Goal: Information Seeking & Learning: Check status

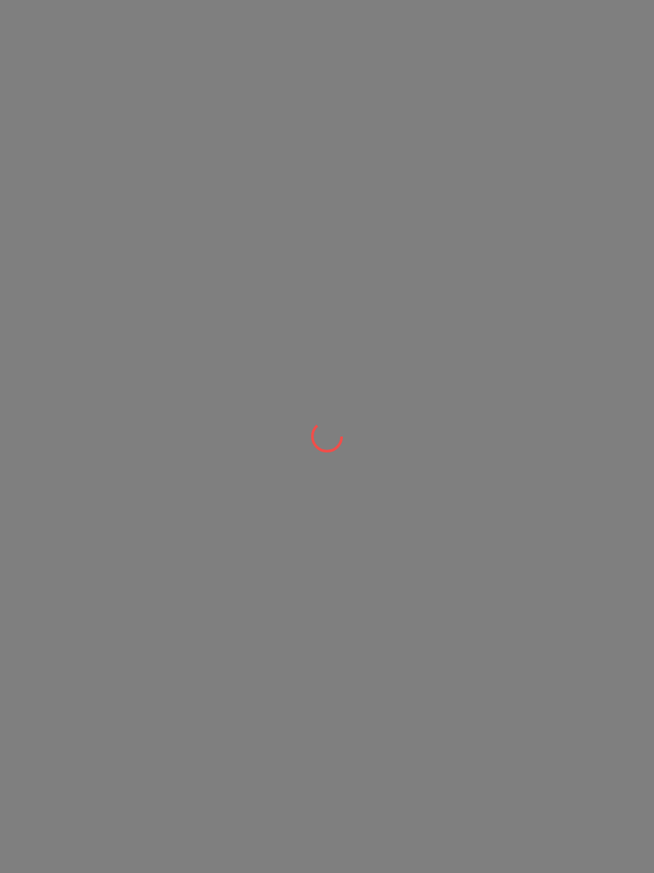
click at [152, 172] on div at bounding box center [327, 436] width 654 height 873
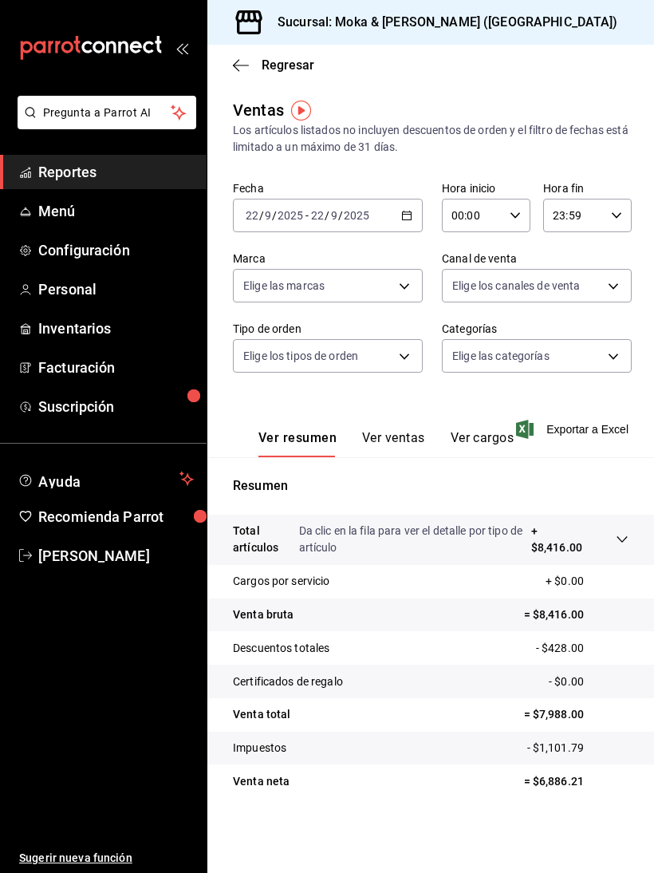
click at [243, 62] on icon "button" at bounding box center [241, 65] width 16 height 14
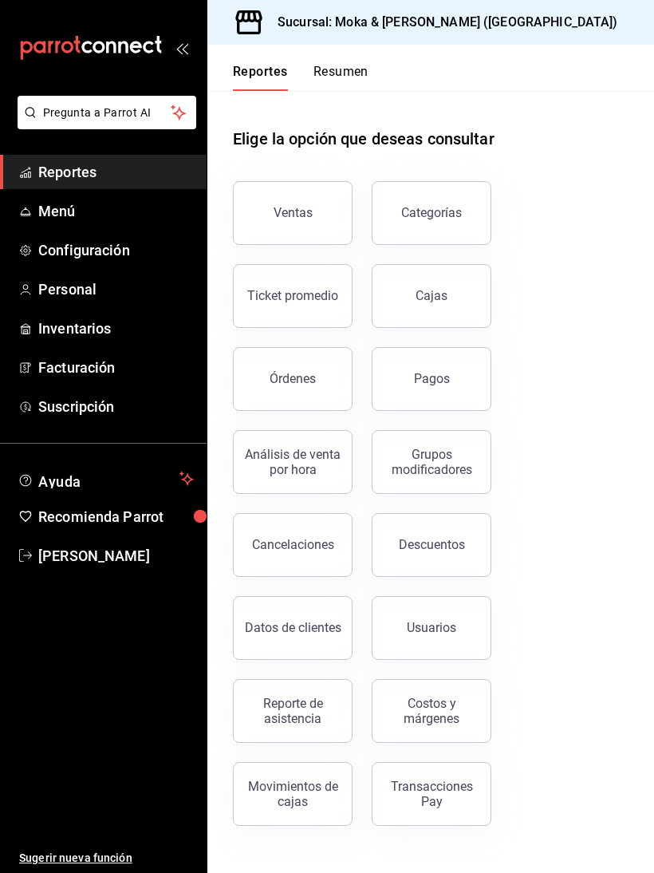
click at [469, 312] on link "Cajas" at bounding box center [432, 296] width 120 height 64
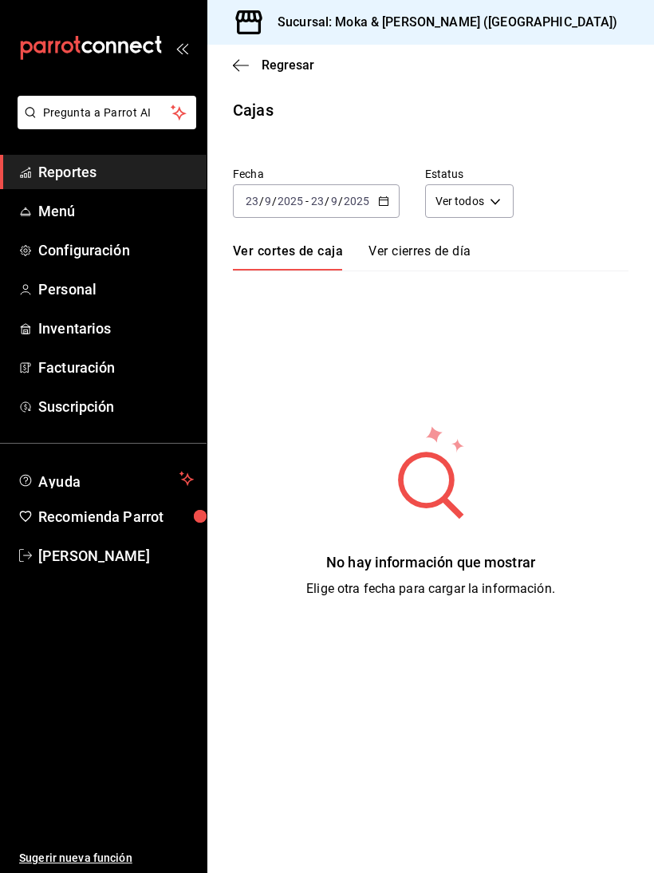
click at [322, 196] on input "23" at bounding box center [317, 201] width 14 height 13
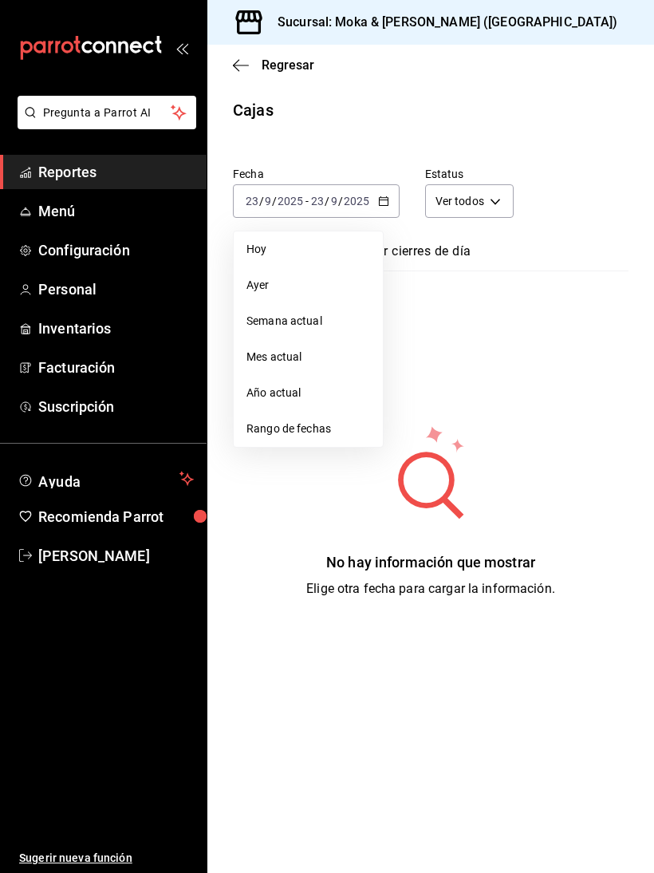
click at [294, 279] on span "Ayer" at bounding box center [308, 285] width 124 height 17
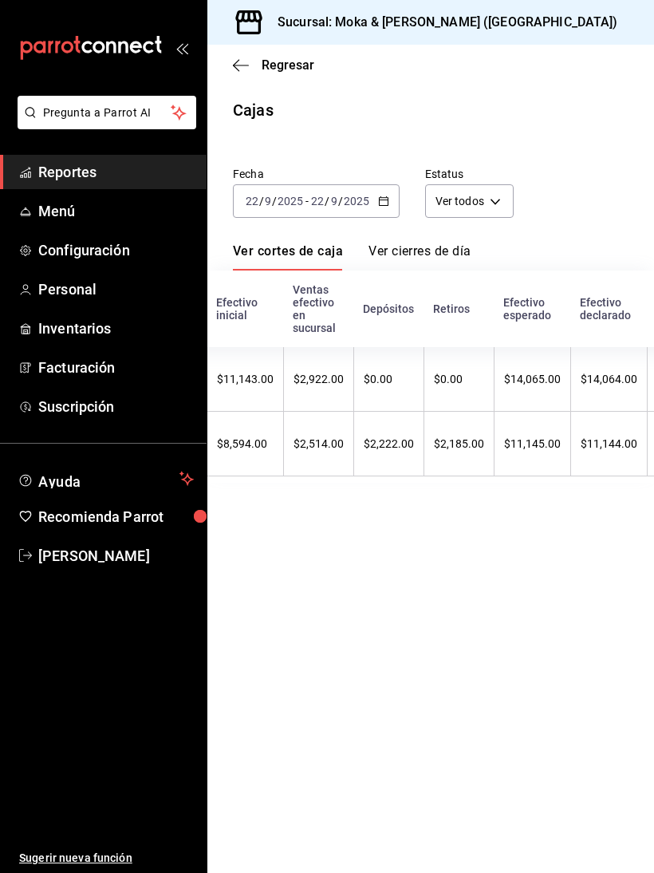
scroll to position [0, 342]
click at [237, 65] on icon "button" at bounding box center [241, 65] width 16 height 1
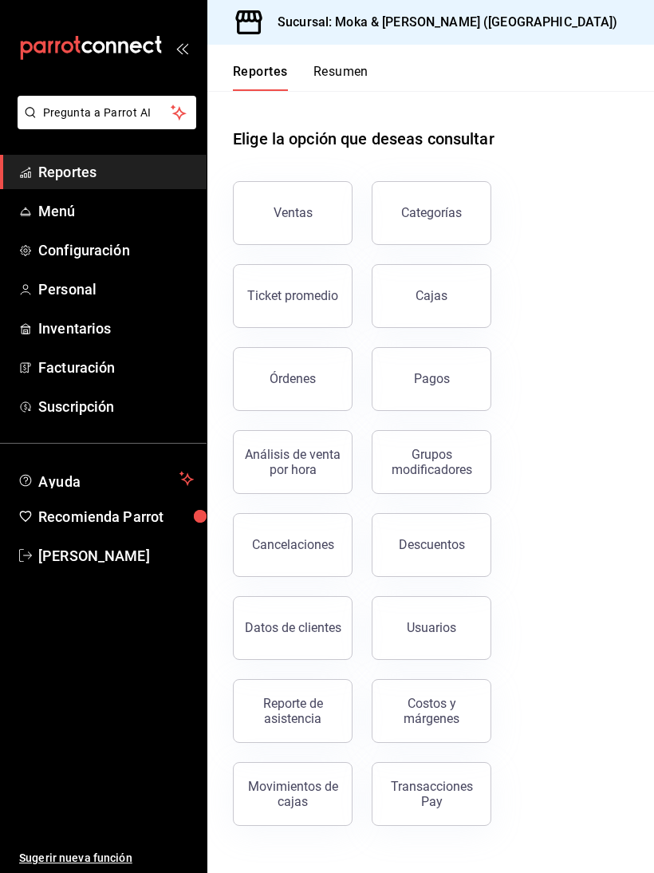
click at [443, 292] on div "Cajas" at bounding box center [432, 295] width 33 height 19
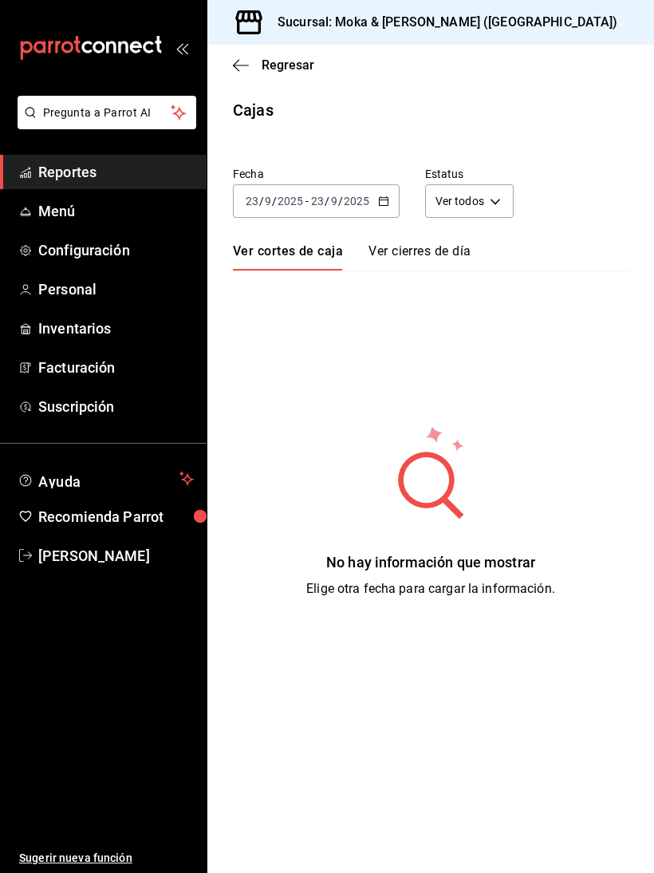
click at [324, 197] on input "23" at bounding box center [317, 201] width 14 height 13
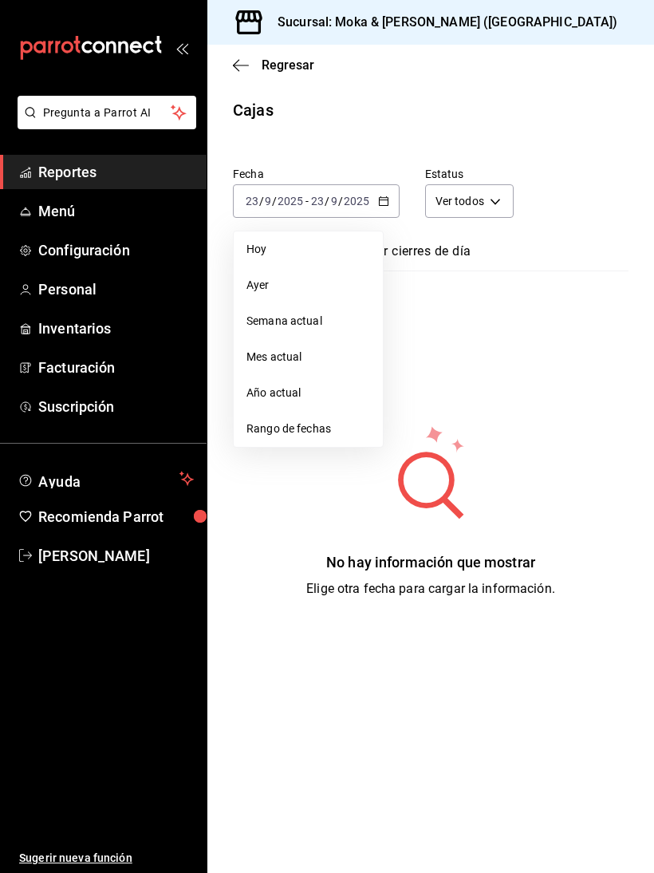
click at [432, 121] on div "Cajas" at bounding box center [430, 110] width 447 height 24
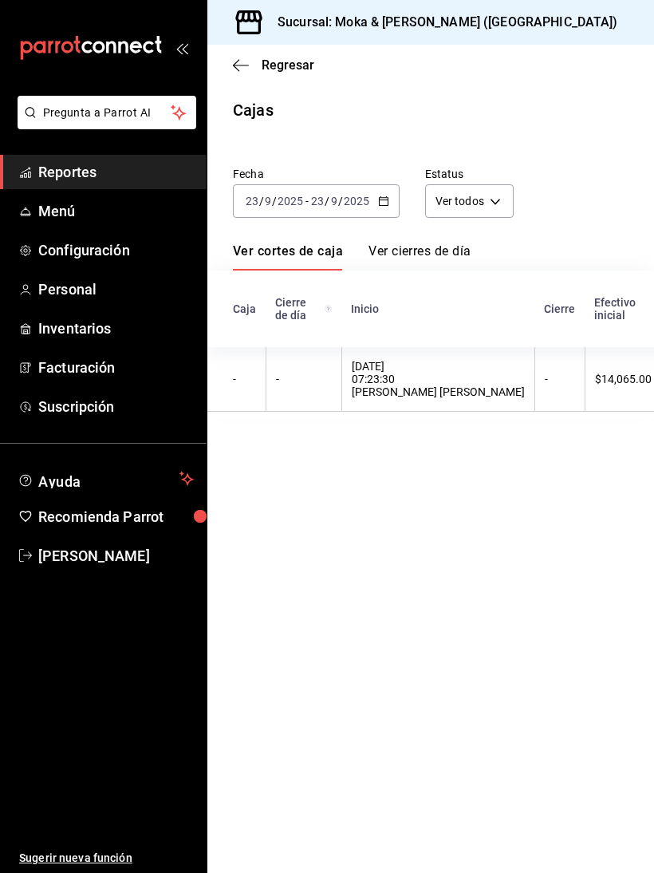
click at [239, 69] on icon "button" at bounding box center [241, 65] width 16 height 14
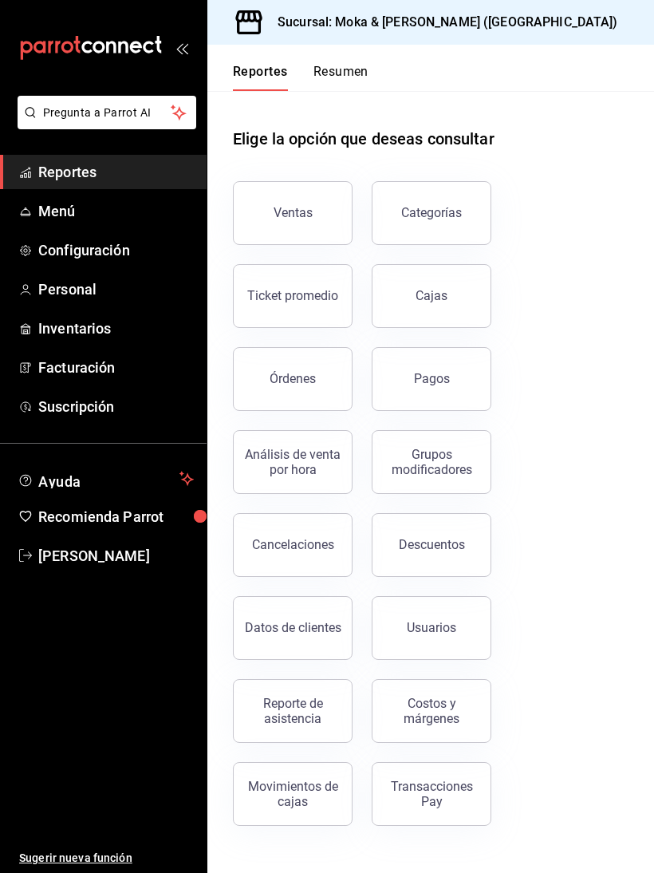
click at [461, 291] on link "Cajas" at bounding box center [432, 296] width 120 height 64
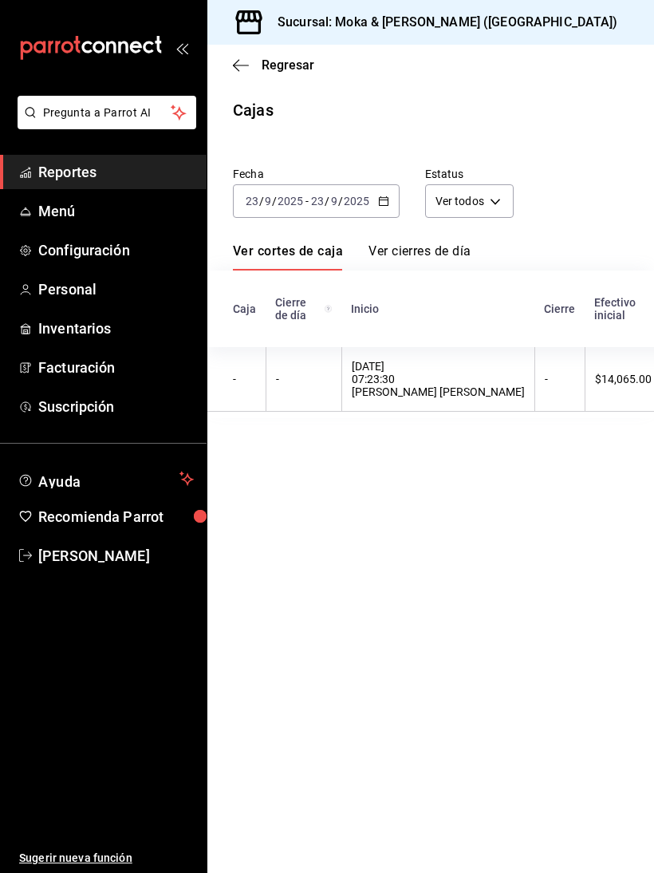
click at [357, 205] on input "2025" at bounding box center [356, 201] width 27 height 13
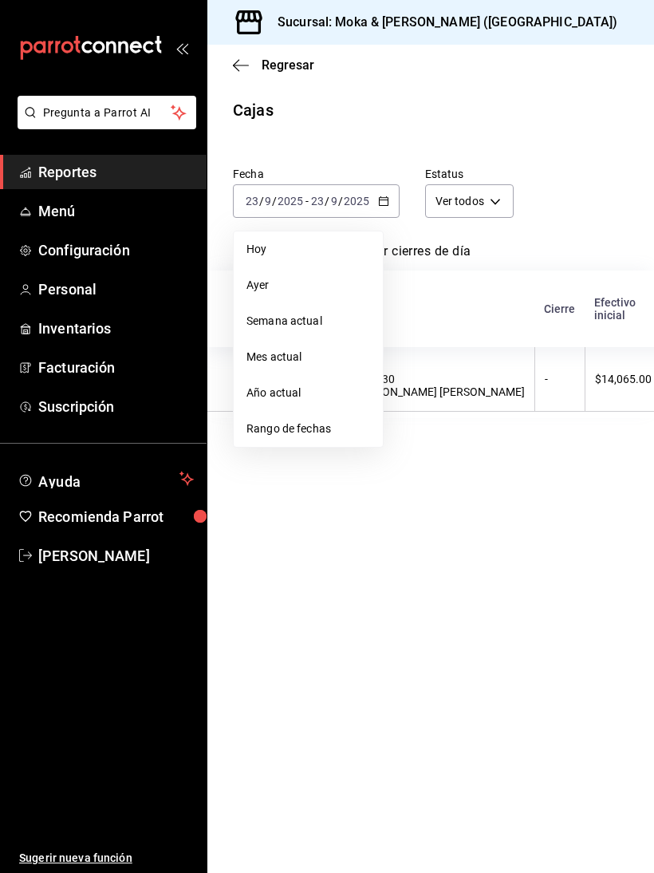
click at [292, 284] on span "Ayer" at bounding box center [308, 285] width 124 height 17
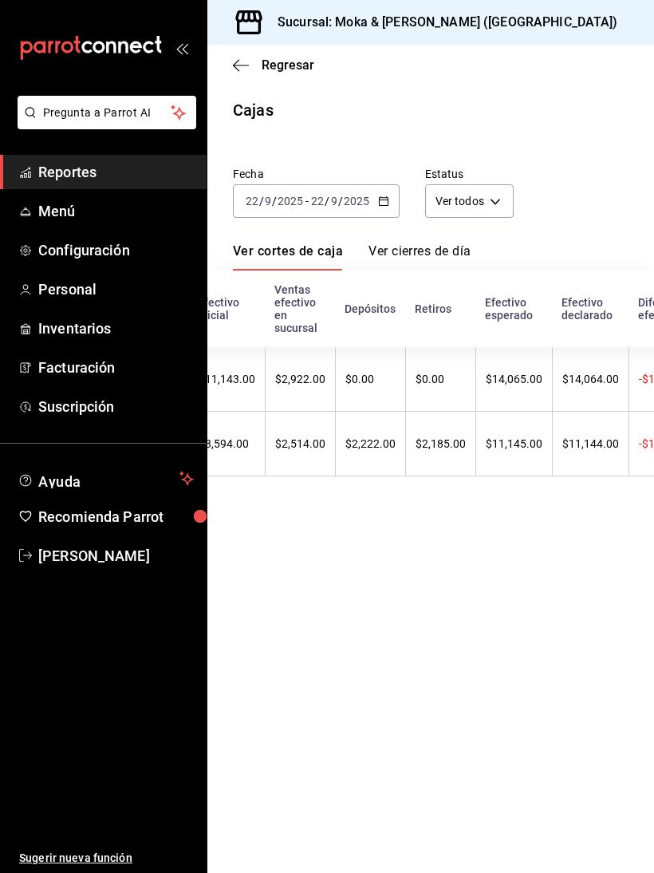
scroll to position [0, 541]
click at [559, 476] on th "$11,144.00" at bounding box center [588, 444] width 77 height 65
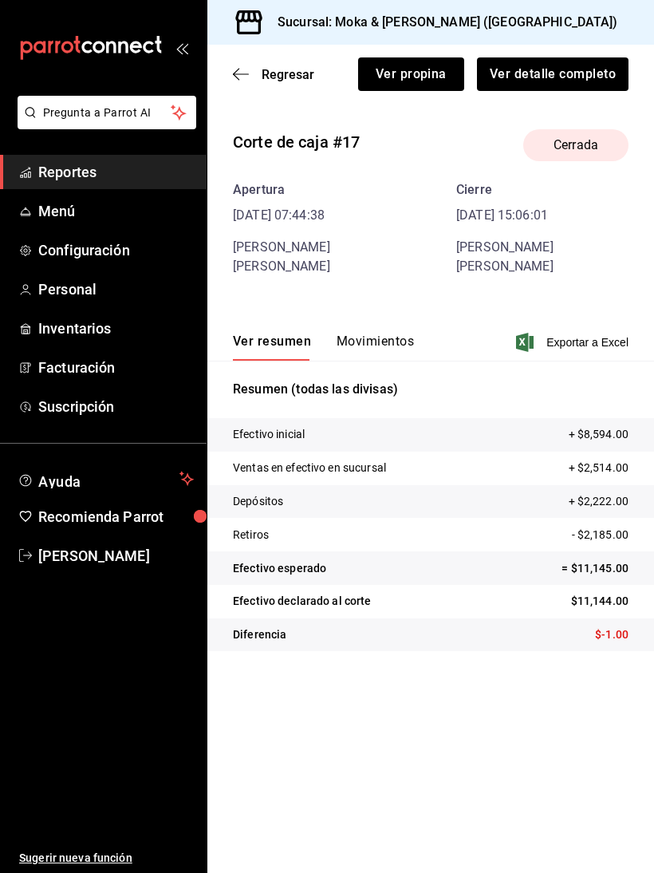
click at [241, 61] on div "Regresar Ver propina Ver detalle completo" at bounding box center [430, 74] width 447 height 59
click at [234, 67] on icon "button" at bounding box center [241, 74] width 16 height 14
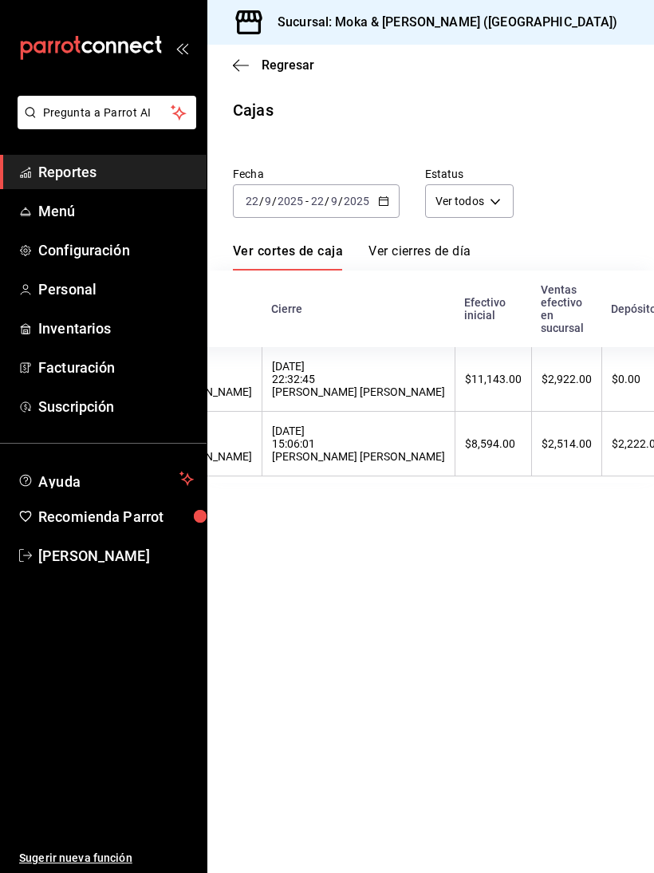
scroll to position [0, 275]
click at [529, 393] on th "$2,922.00" at bounding box center [564, 379] width 70 height 65
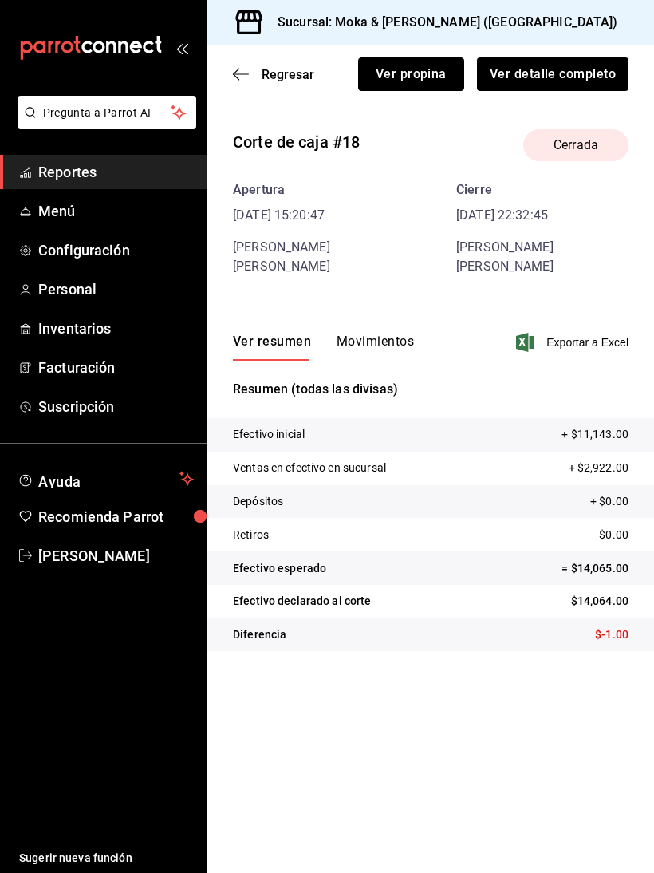
click at [435, 62] on button "Ver propina" at bounding box center [411, 74] width 106 height 34
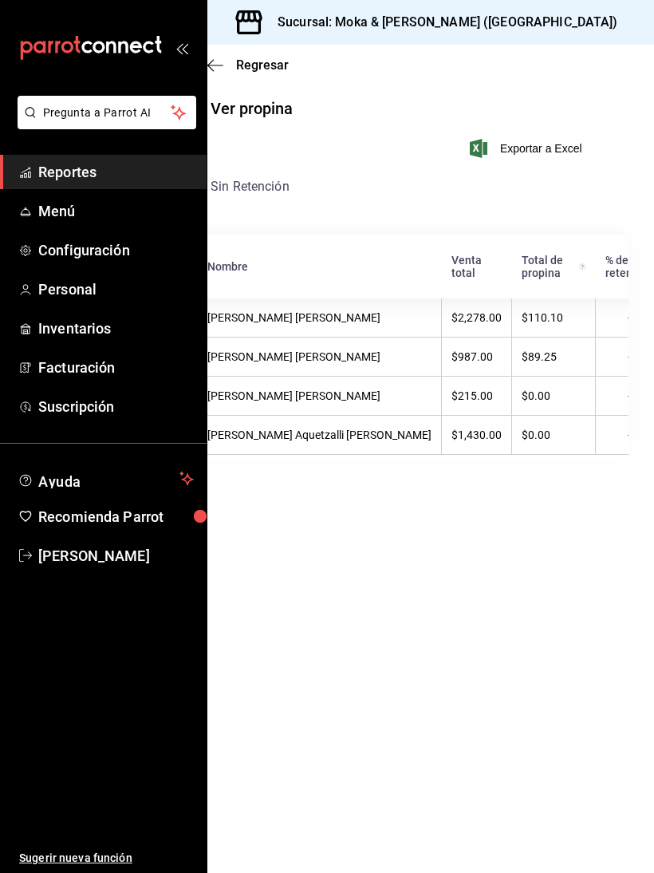
scroll to position [0, 26]
click at [239, 83] on div "Regresar" at bounding box center [405, 65] width 447 height 41
click at [238, 82] on div "Regresar" at bounding box center [405, 65] width 447 height 41
click at [230, 63] on span "Regresar" at bounding box center [247, 64] width 81 height 15
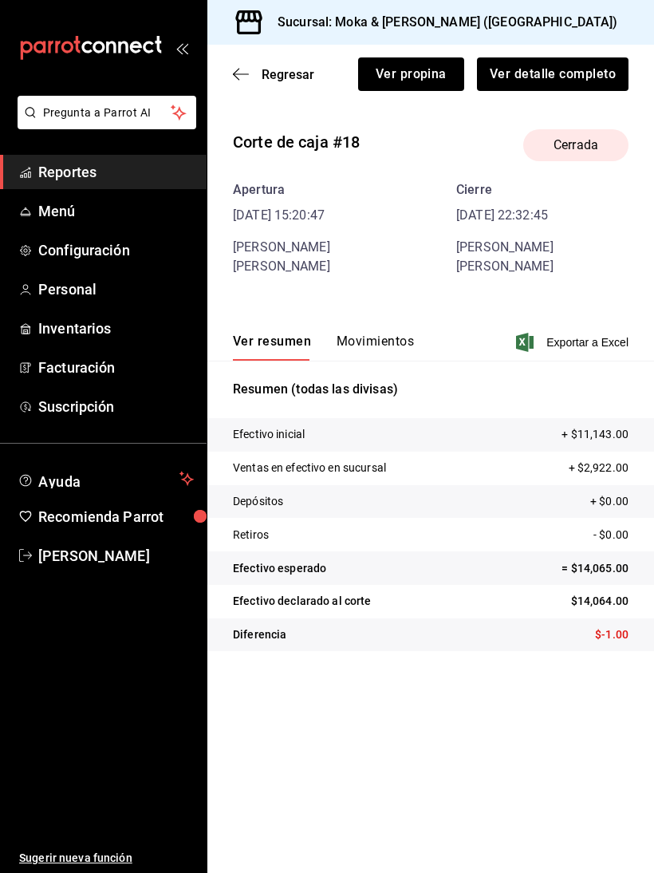
click at [234, 80] on icon "button" at bounding box center [241, 74] width 16 height 14
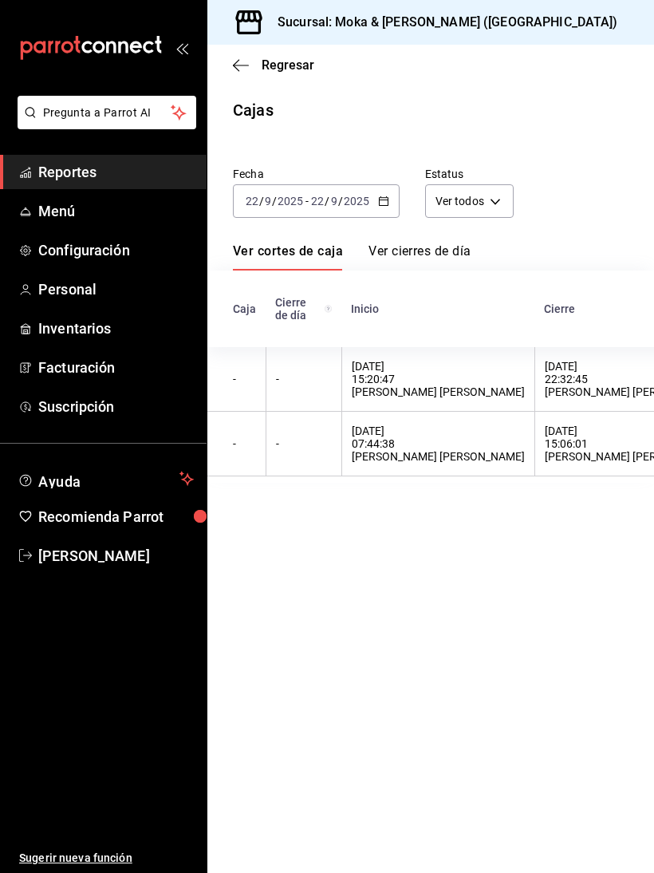
click at [345, 205] on input "2025" at bounding box center [356, 201] width 27 height 13
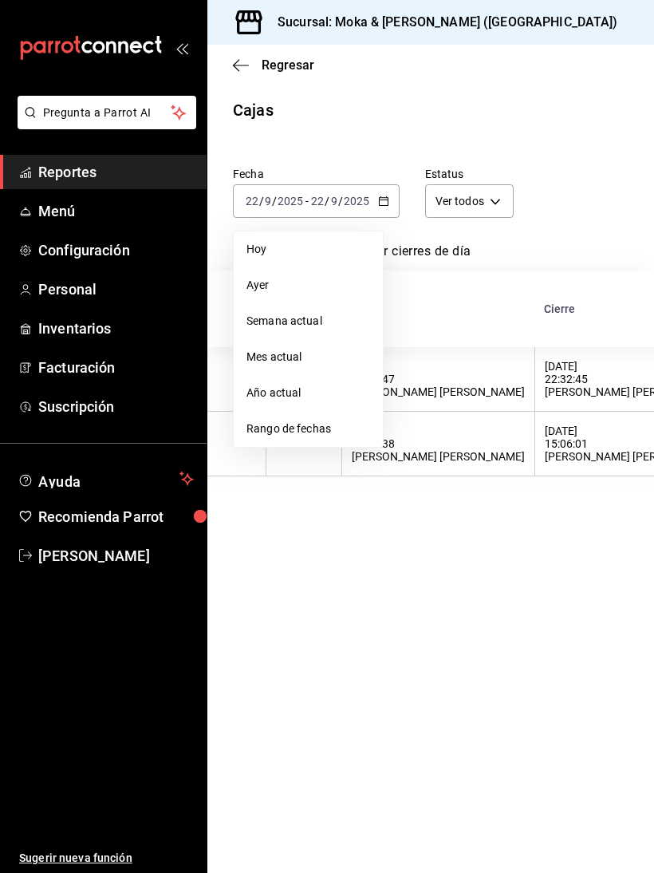
click at [315, 432] on span "Rango de fechas" at bounding box center [308, 428] width 124 height 17
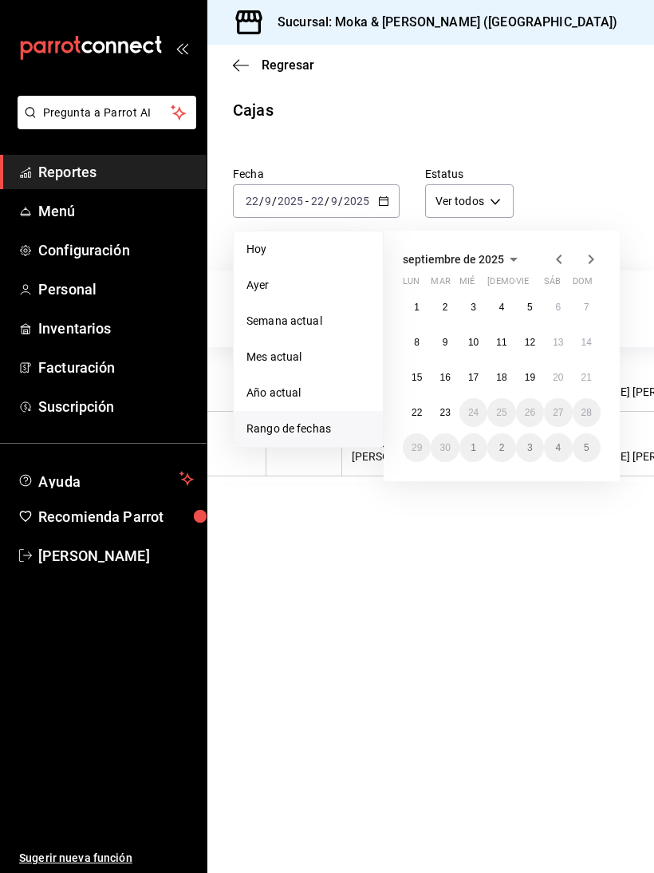
click at [418, 377] on abbr "15" at bounding box center [417, 377] width 10 height 11
click at [590, 381] on abbr "21" at bounding box center [587, 377] width 10 height 11
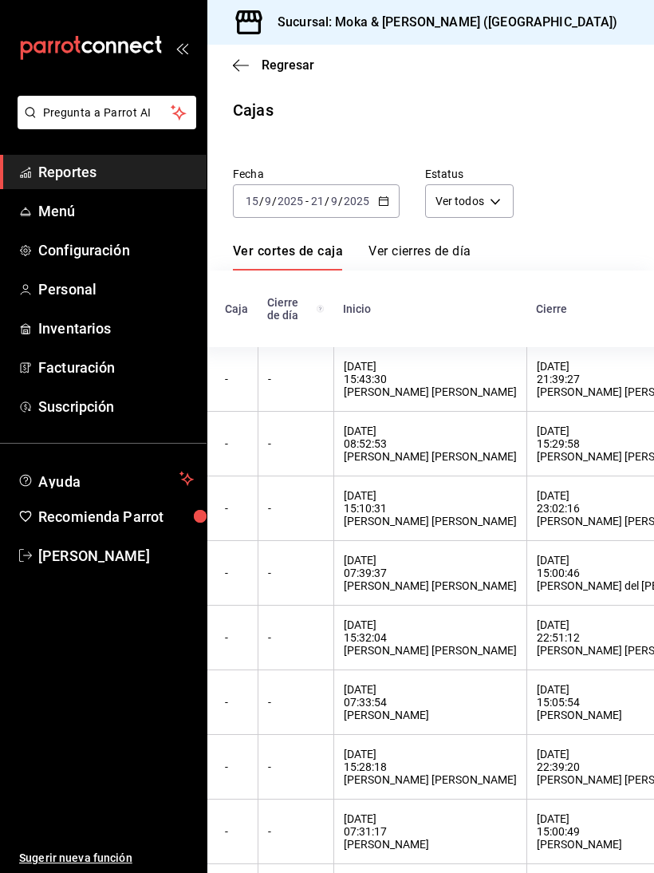
scroll to position [463, 0]
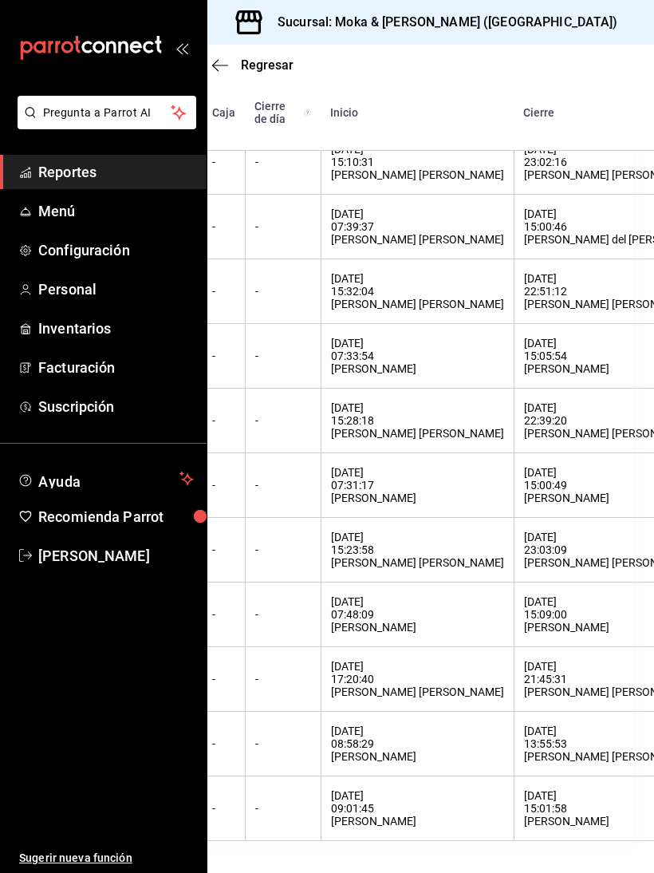
click at [432, 827] on div "[DATE] 09:01:45 [PERSON_NAME]" at bounding box center [417, 808] width 173 height 38
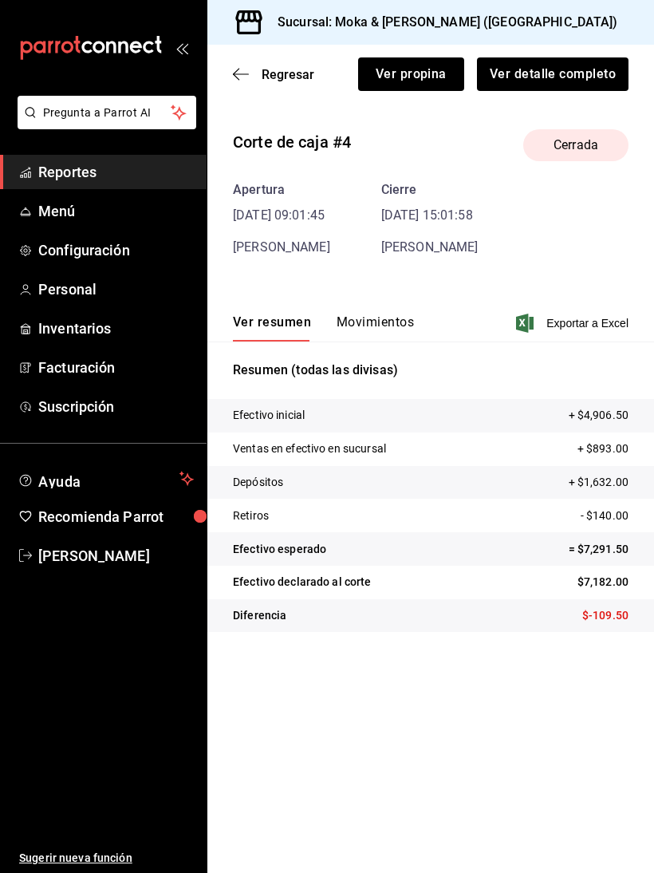
click at [444, 65] on button "Ver propina" at bounding box center [411, 74] width 106 height 34
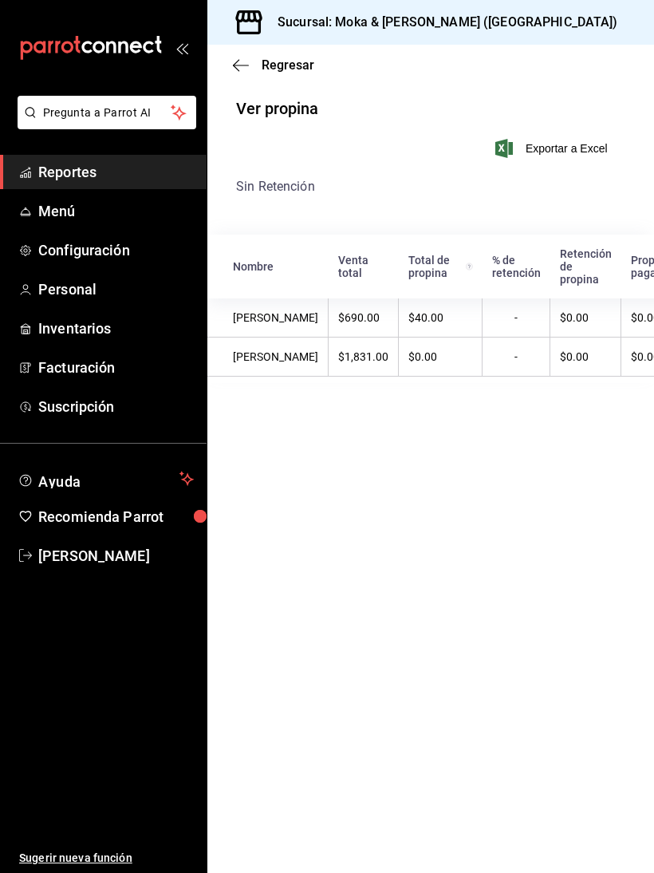
click at [242, 71] on icon "button" at bounding box center [241, 65] width 16 height 14
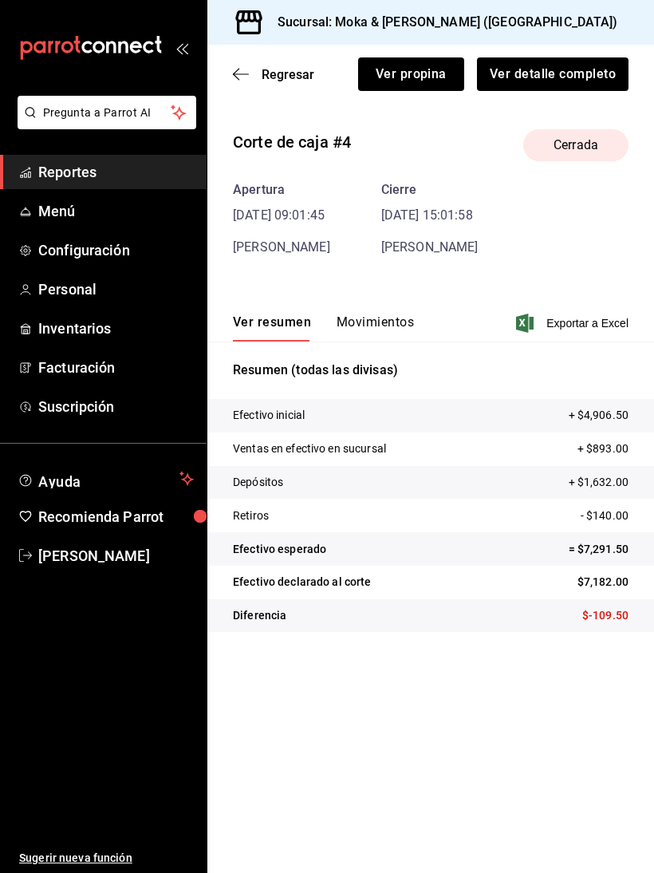
click at [430, 48] on div "Regresar Ver propina Ver detalle completo" at bounding box center [430, 74] width 447 height 59
click at [423, 67] on button "Ver propina" at bounding box center [411, 74] width 106 height 34
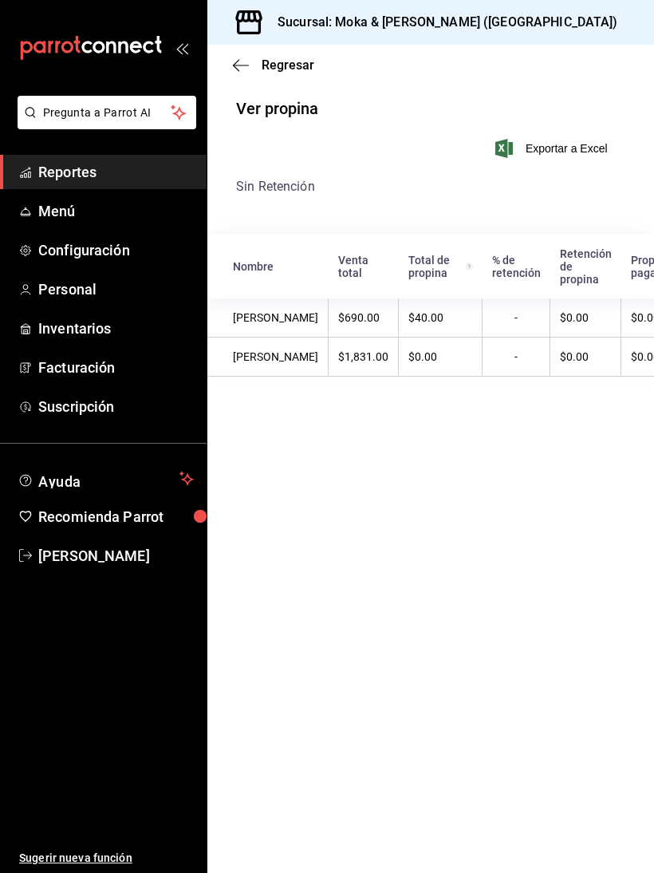
click at [250, 63] on span "Regresar" at bounding box center [273, 64] width 81 height 15
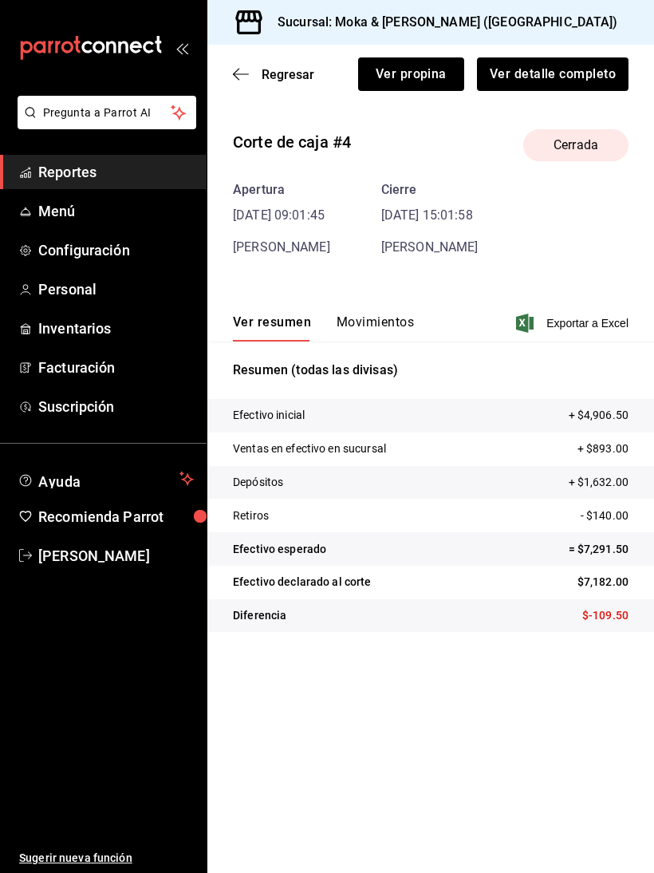
click at [250, 70] on span "Regresar" at bounding box center [273, 74] width 81 height 15
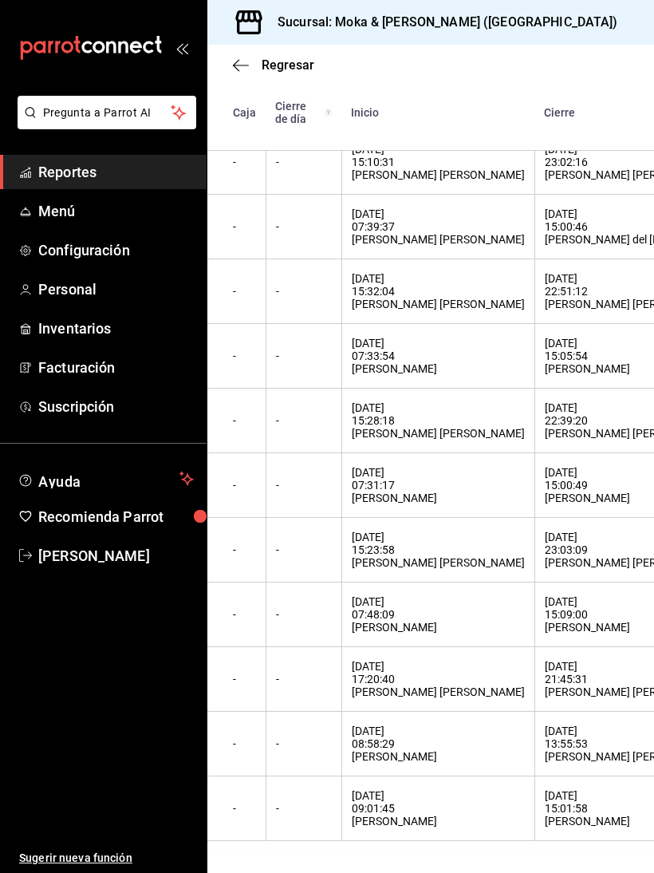
scroll to position [387, 0]
click at [491, 763] on div "[DATE] 08:58:29 [PERSON_NAME]" at bounding box center [438, 743] width 173 height 38
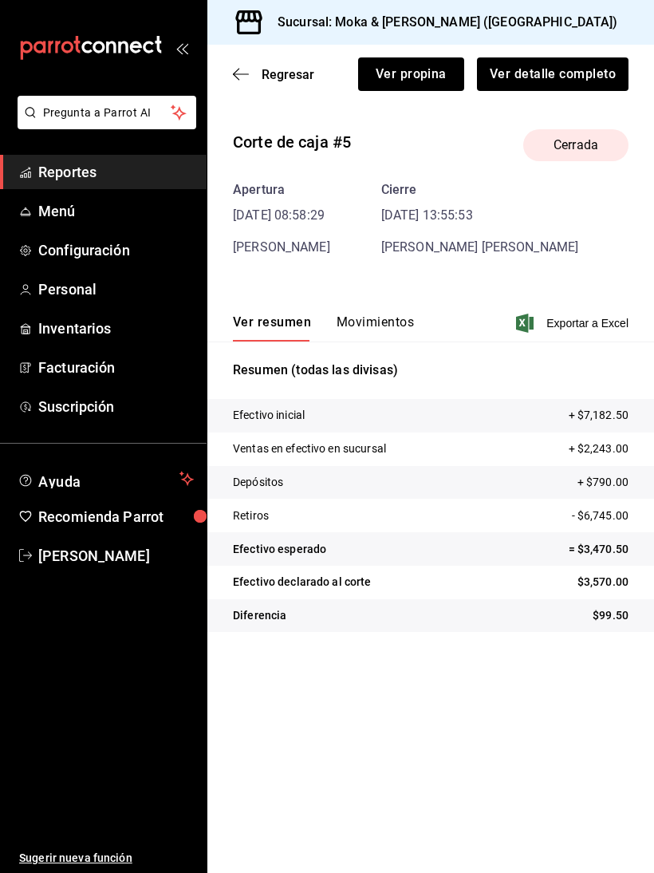
click at [428, 76] on button "Ver propina" at bounding box center [411, 74] width 106 height 34
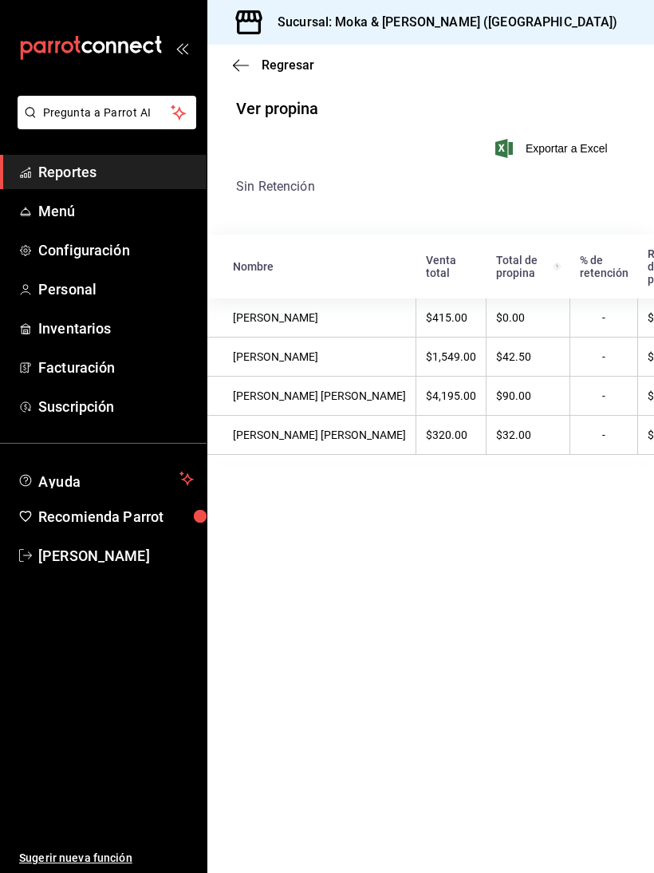
click at [253, 58] on span "Regresar" at bounding box center [273, 64] width 81 height 15
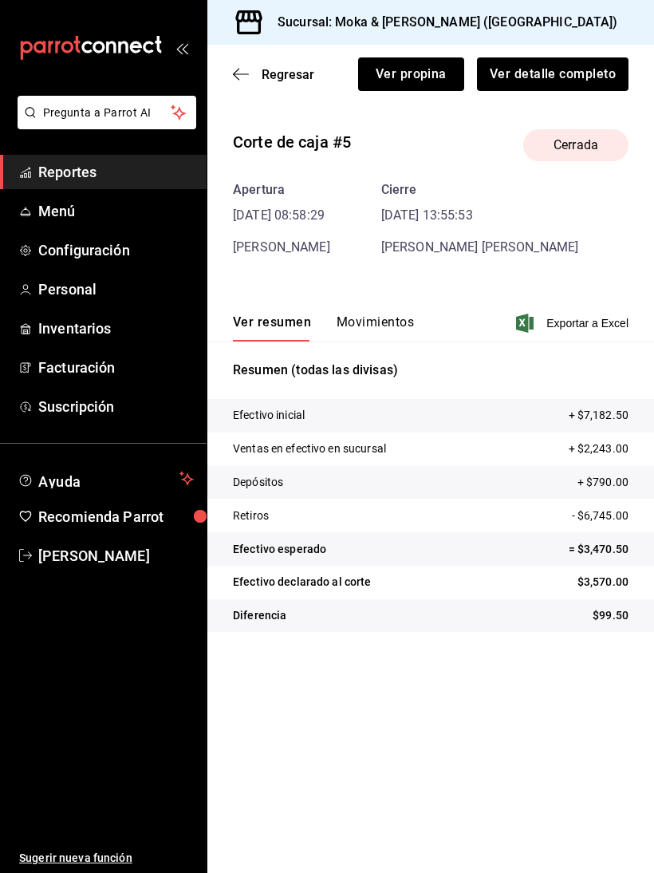
click at [239, 57] on div "Regresar Ver propina Ver detalle completo" at bounding box center [430, 74] width 447 height 59
click at [247, 77] on icon "button" at bounding box center [241, 74] width 16 height 14
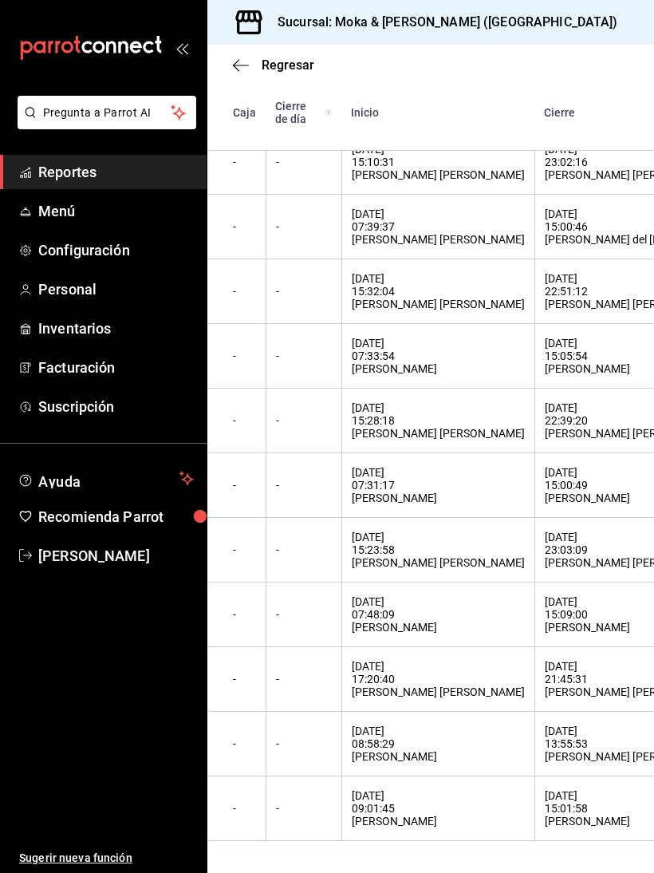
scroll to position [387, 0]
click at [491, 691] on div "[DATE] 17:20:40 [PERSON_NAME] [PERSON_NAME]" at bounding box center [438, 679] width 173 height 38
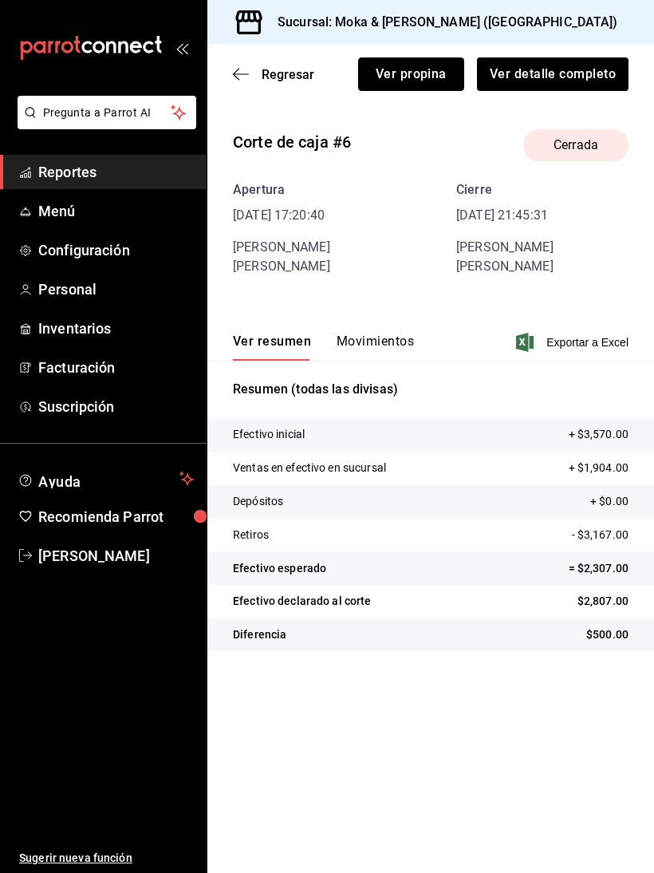
click at [417, 73] on button "Ver propina" at bounding box center [411, 74] width 106 height 34
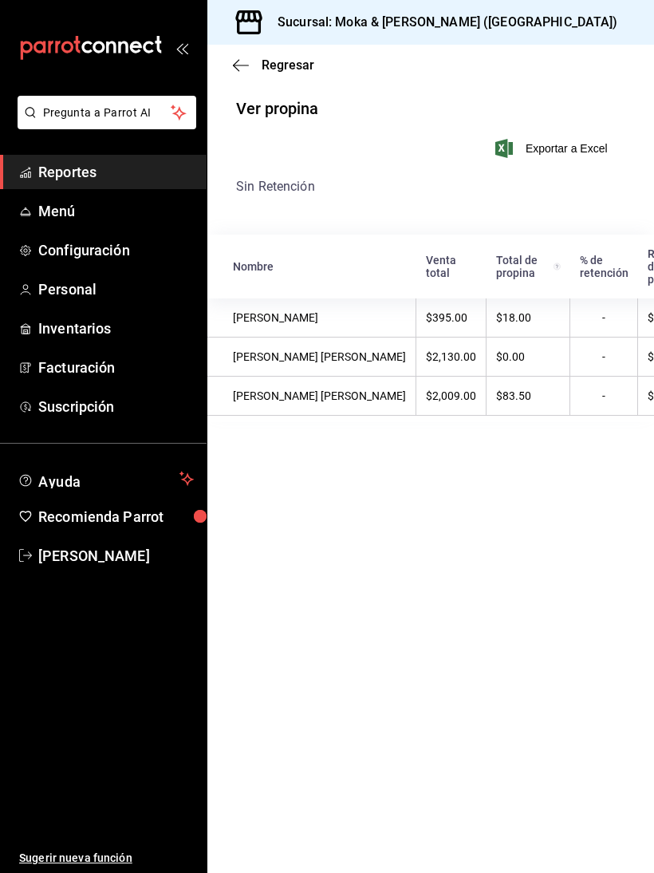
click at [244, 68] on icon "button" at bounding box center [241, 65] width 16 height 14
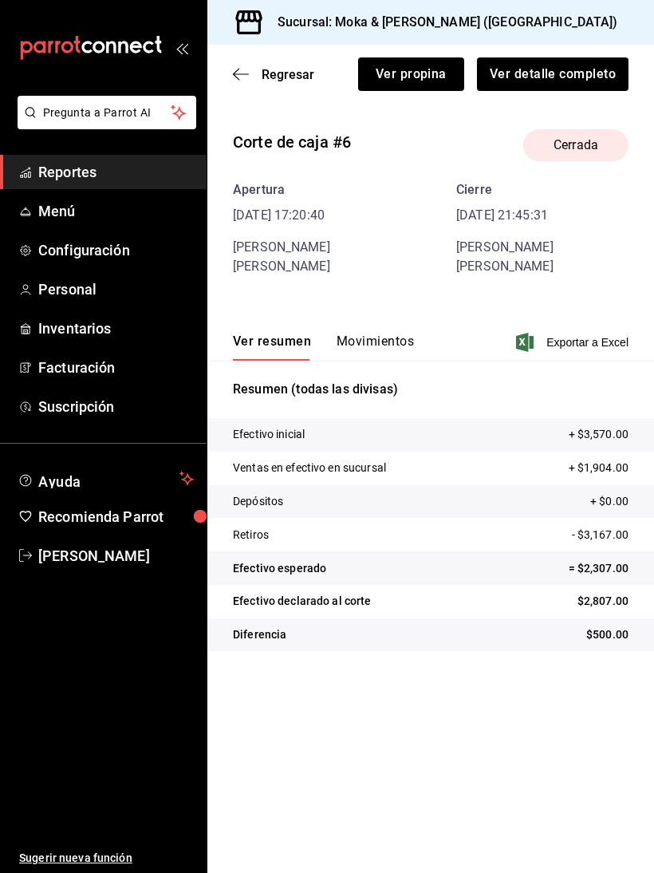
click at [241, 80] on icon "button" at bounding box center [241, 74] width 16 height 14
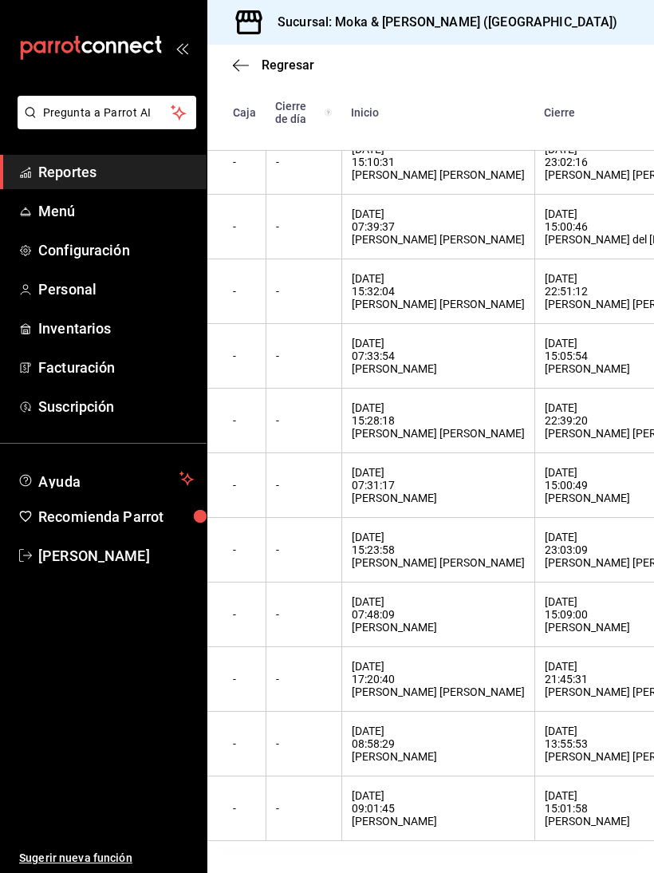
scroll to position [387, 0]
click at [587, 629] on div "[DATE] 15:09:00 [PERSON_NAME]" at bounding box center [640, 614] width 190 height 38
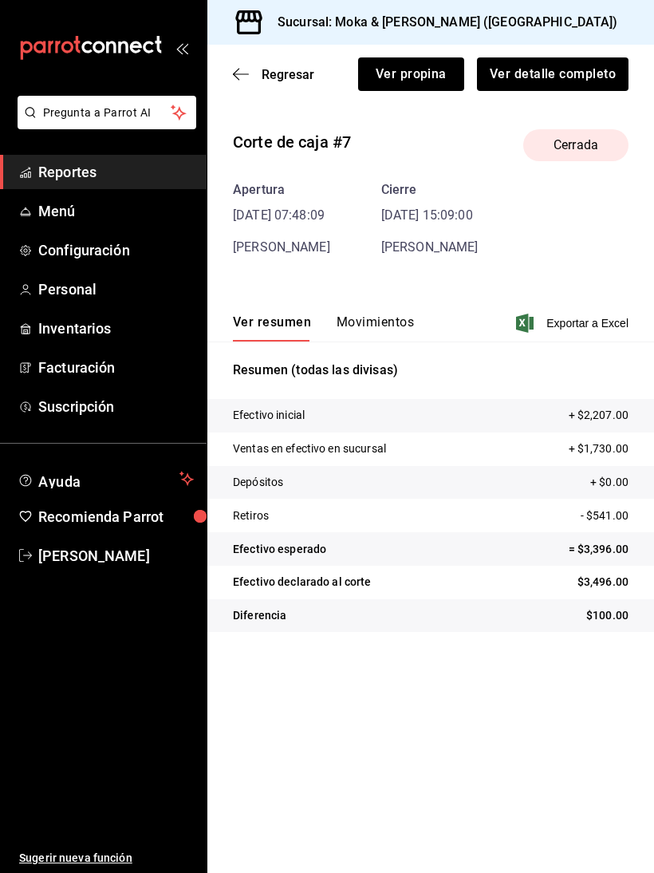
click at [447, 82] on button "Ver propina" at bounding box center [411, 74] width 106 height 34
